Goal: Find specific page/section: Find specific page/section

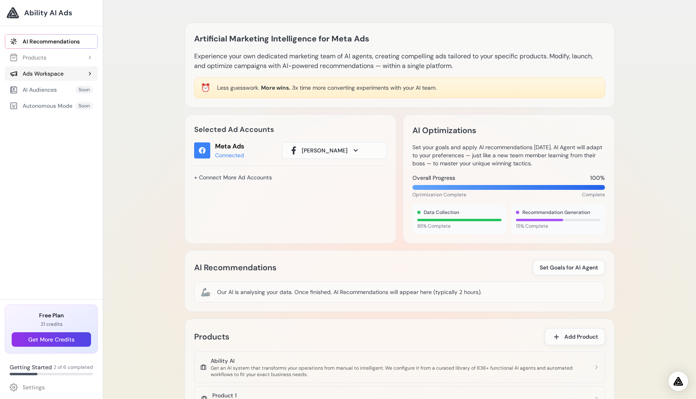
click at [59, 73] on div "Ads Workspace" at bounding box center [37, 74] width 54 height 8
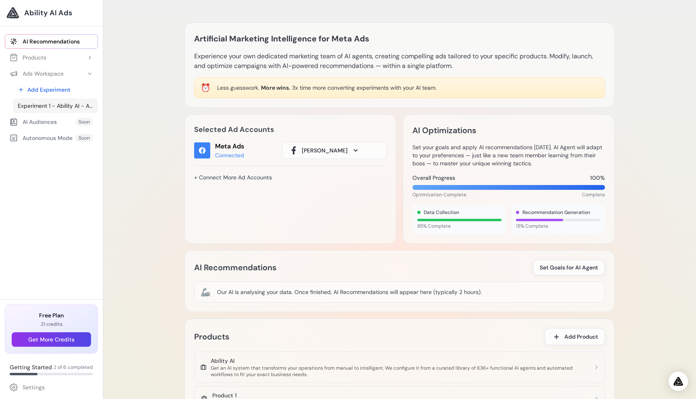
click at [55, 106] on span "Experiment 1 - Ability AI - Ability AI" at bounding box center [55, 106] width 75 height 8
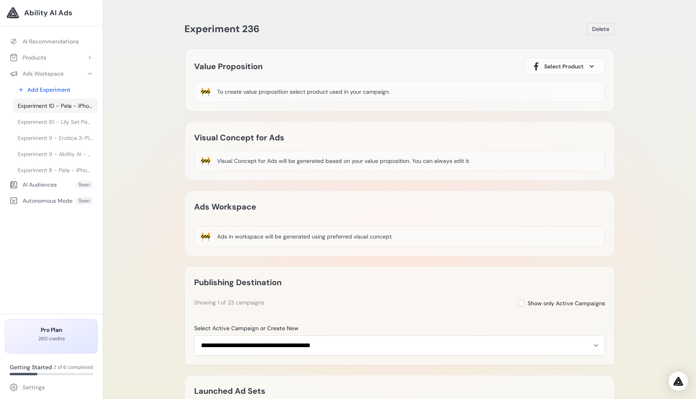
click at [63, 103] on span "Experiment 10 - Pela - iPhone, Google Pixel & Samsung Galaxy Phone Cases | Vaca…" at bounding box center [55, 106] width 75 height 8
